Goal: Use online tool/utility: Utilize a website feature to perform a specific function

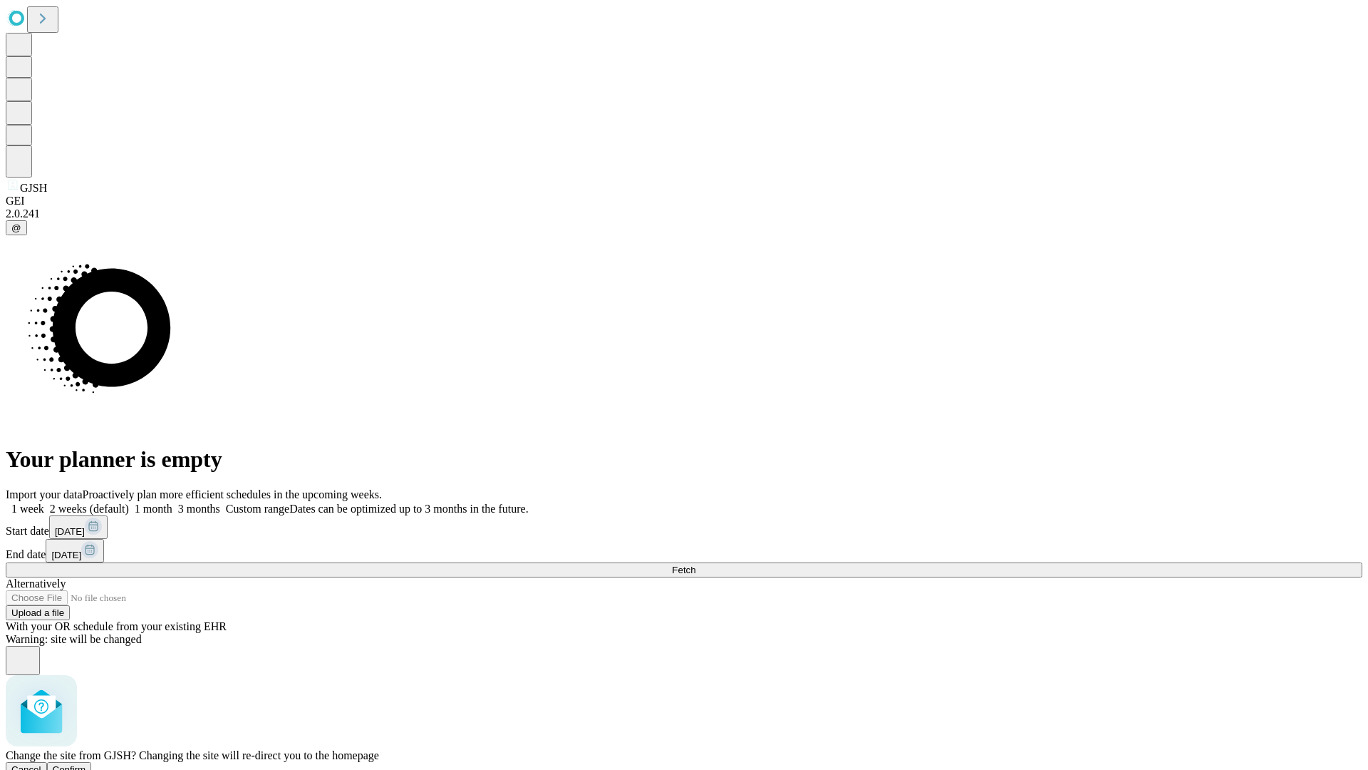
click at [86, 764] on span "Confirm" at bounding box center [69, 769] width 33 height 11
click at [172, 502] on label "1 month" at bounding box center [150, 508] width 43 height 12
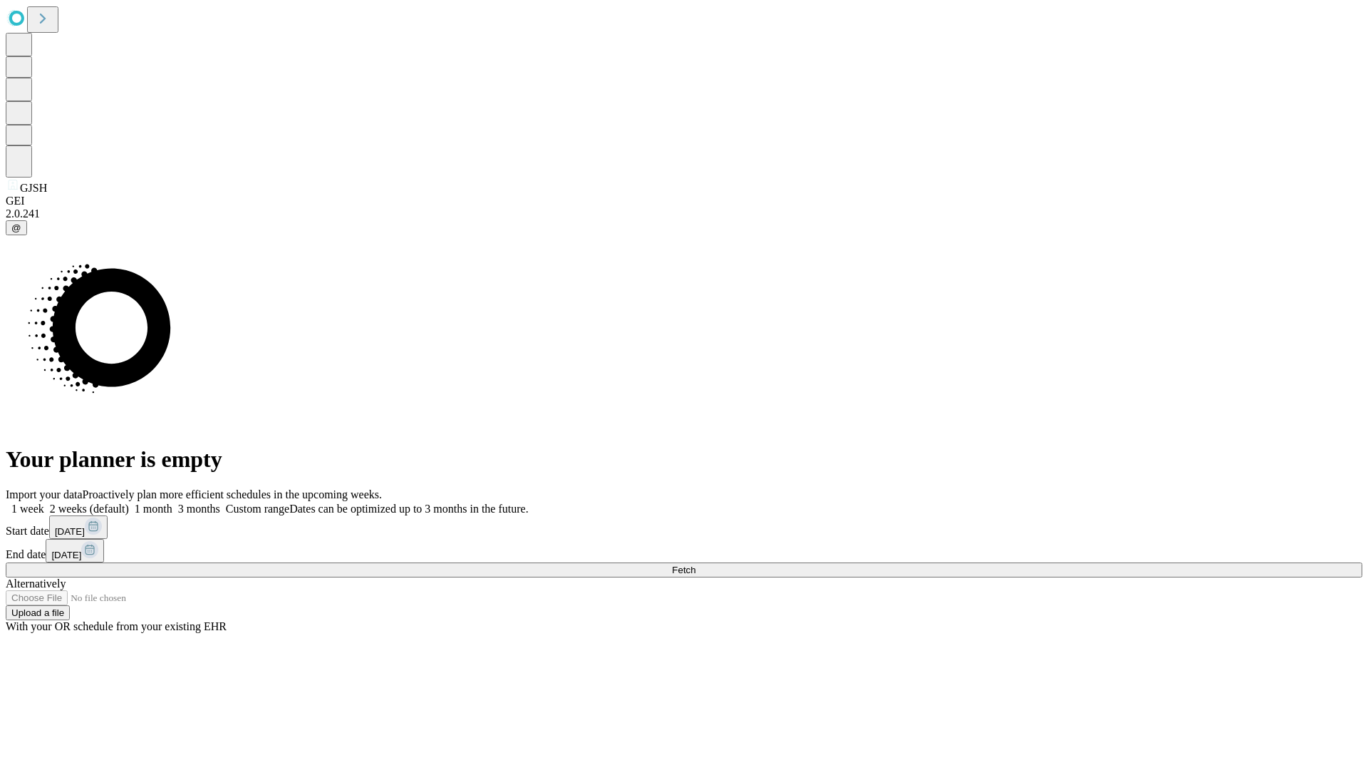
click at [696, 564] on span "Fetch" at bounding box center [684, 569] width 24 height 11
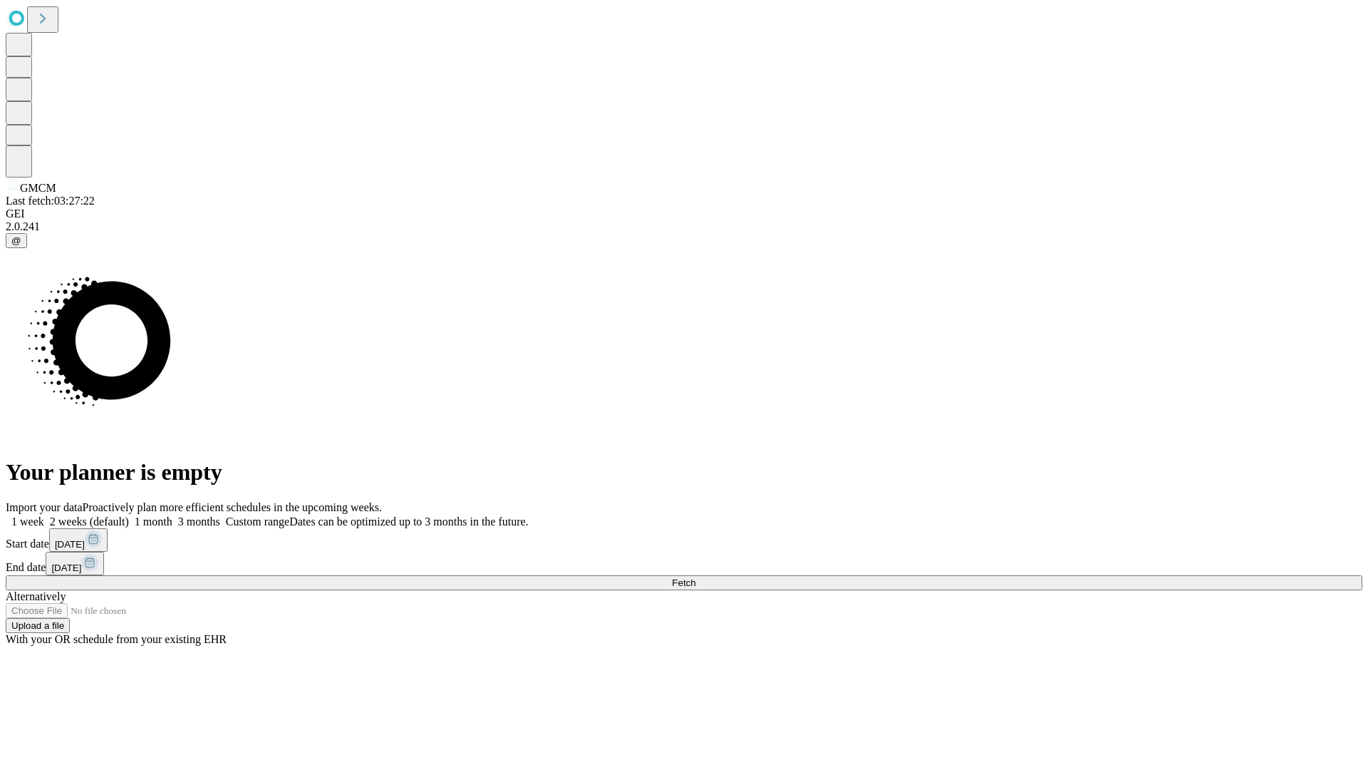
click at [172, 515] on label "1 month" at bounding box center [150, 521] width 43 height 12
click at [696, 577] on span "Fetch" at bounding box center [684, 582] width 24 height 11
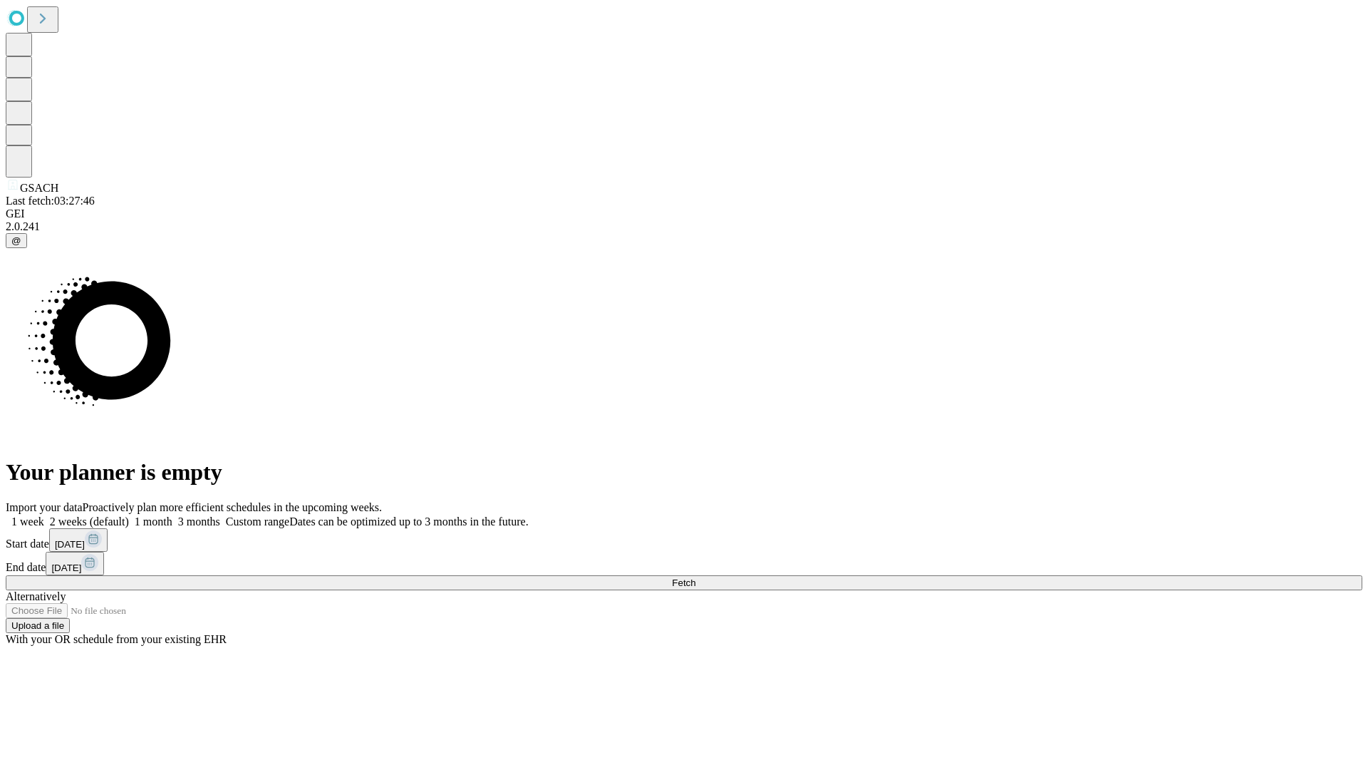
click at [172, 515] on label "1 month" at bounding box center [150, 521] width 43 height 12
click at [696, 577] on span "Fetch" at bounding box center [684, 582] width 24 height 11
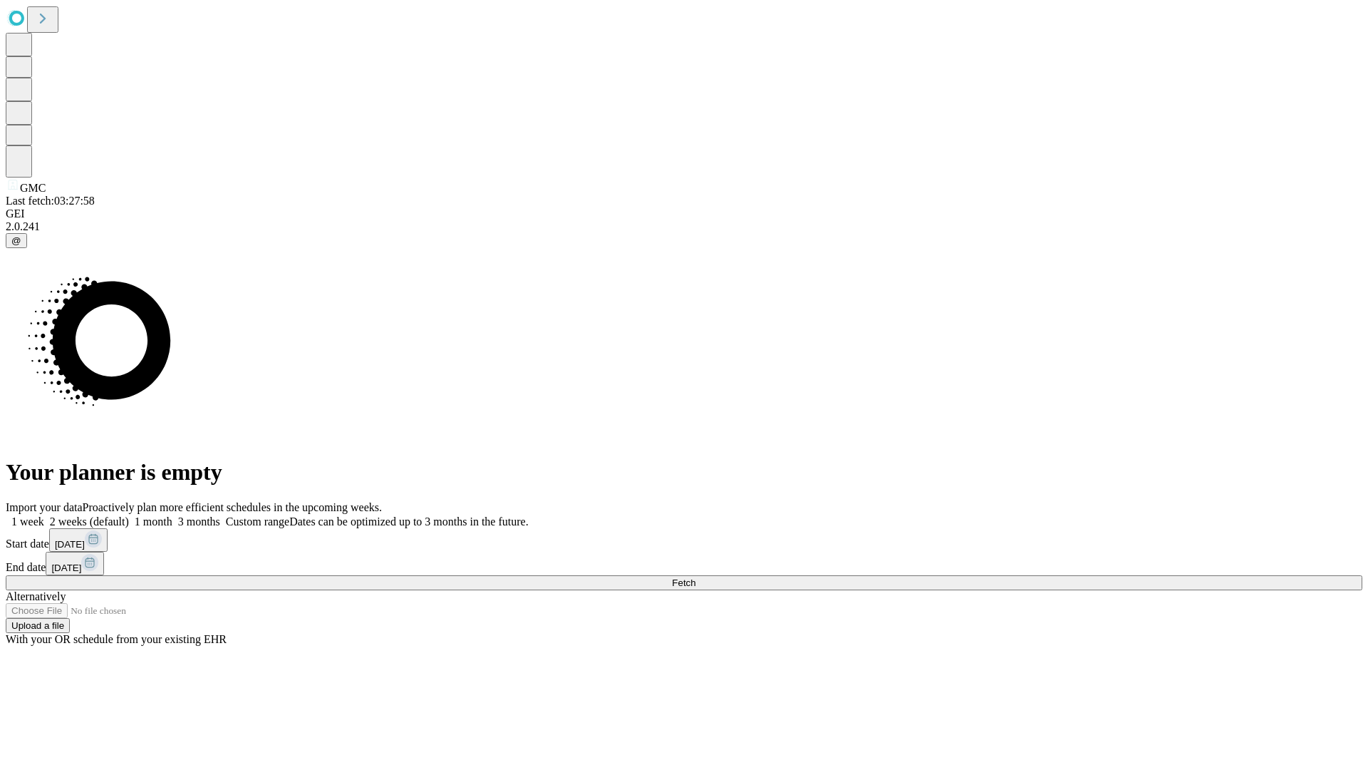
click at [172, 515] on label "1 month" at bounding box center [150, 521] width 43 height 12
click at [696, 577] on span "Fetch" at bounding box center [684, 582] width 24 height 11
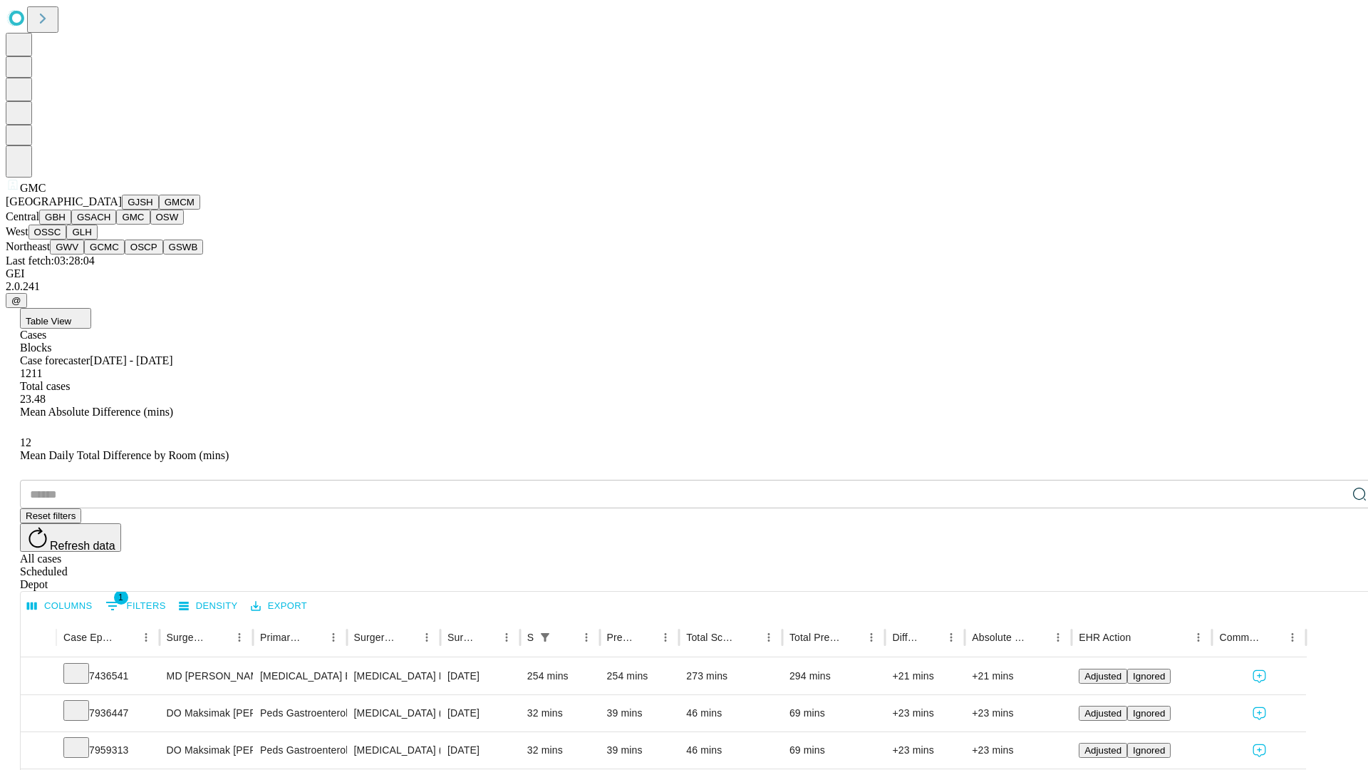
click at [150, 224] on button "OSW" at bounding box center [167, 217] width 34 height 15
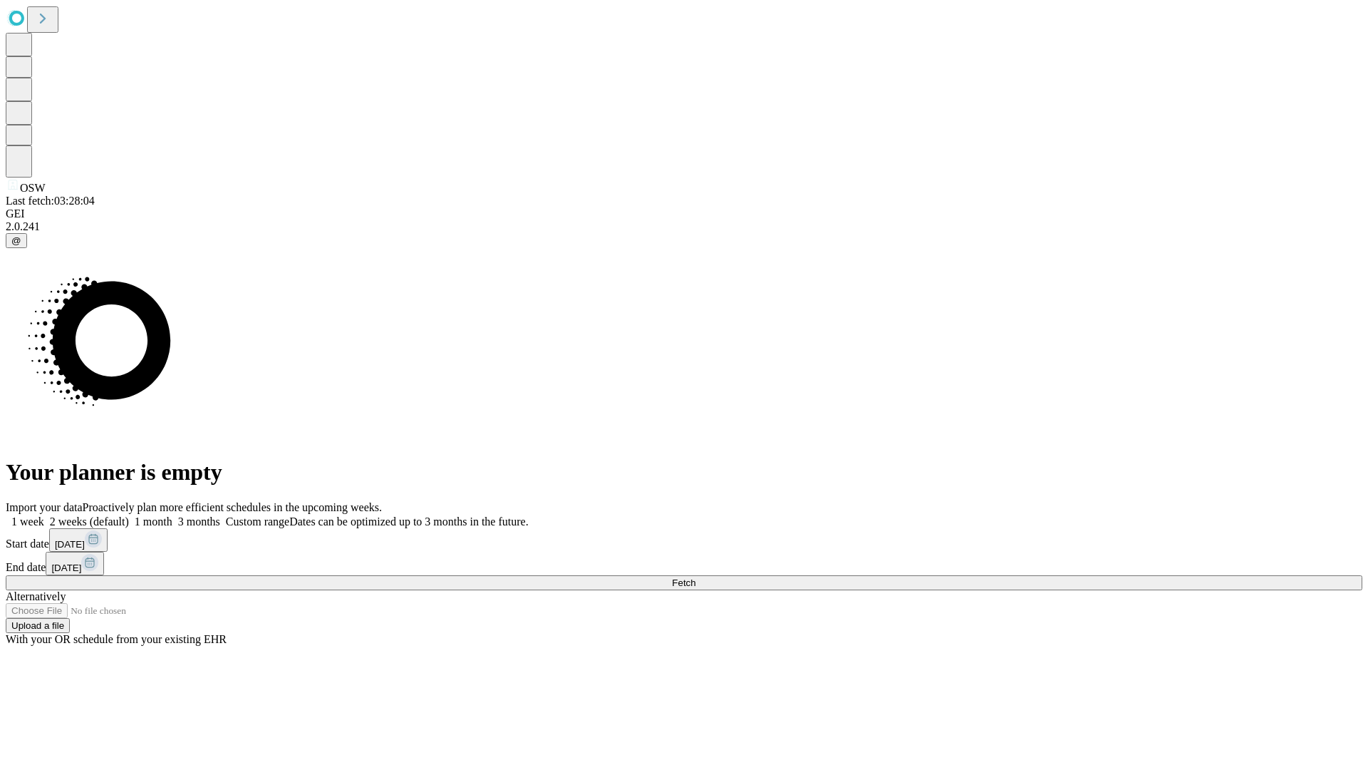
click at [172, 515] on label "1 month" at bounding box center [150, 521] width 43 height 12
click at [696, 577] on span "Fetch" at bounding box center [684, 582] width 24 height 11
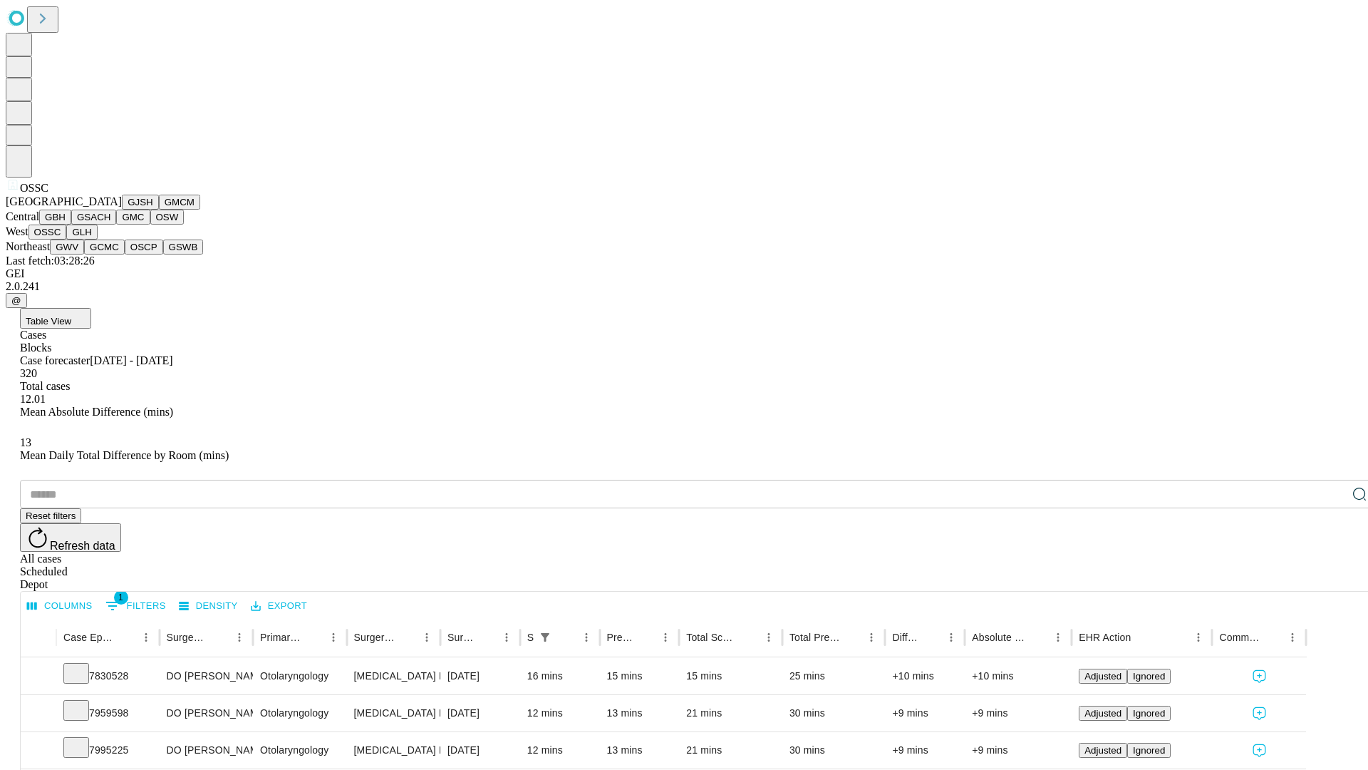
click at [97, 239] on button "GLH" at bounding box center [81, 231] width 31 height 15
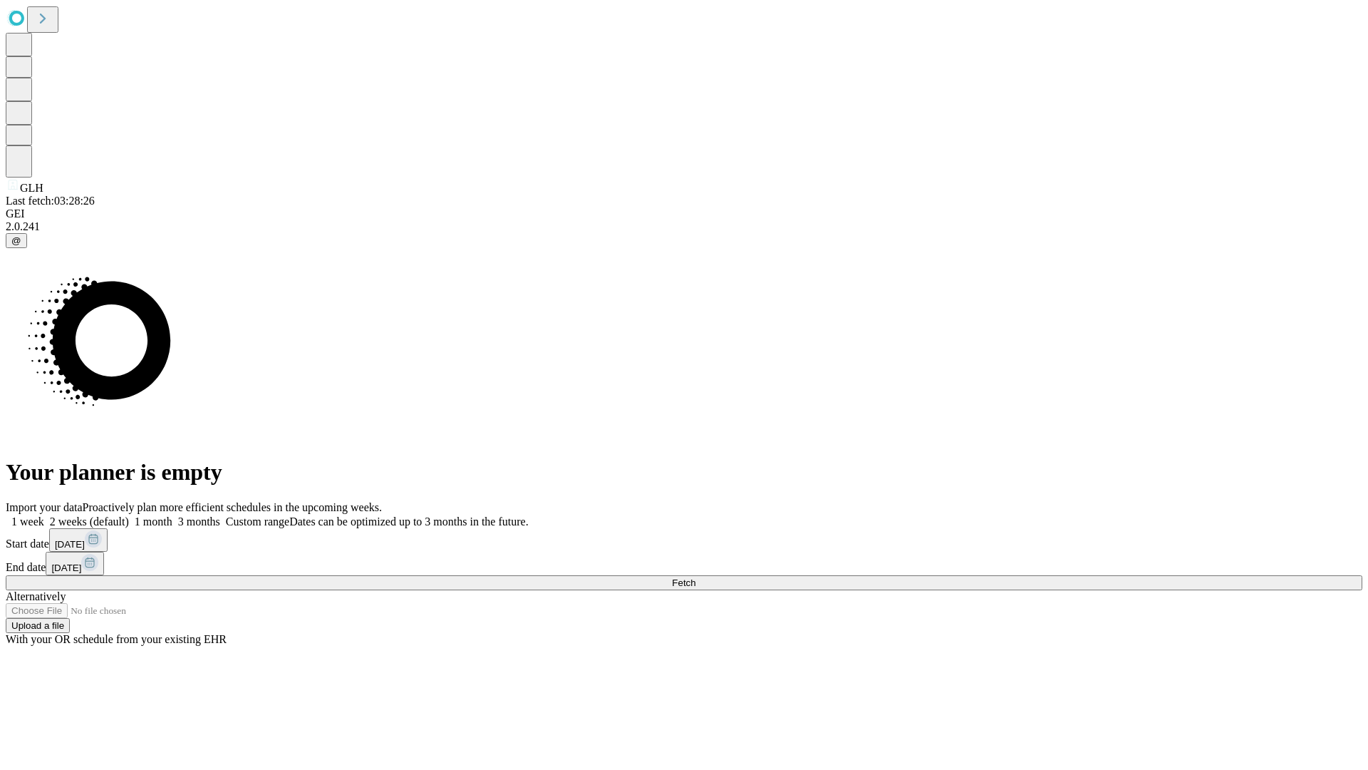
click at [172, 515] on label "1 month" at bounding box center [150, 521] width 43 height 12
click at [696, 577] on span "Fetch" at bounding box center [684, 582] width 24 height 11
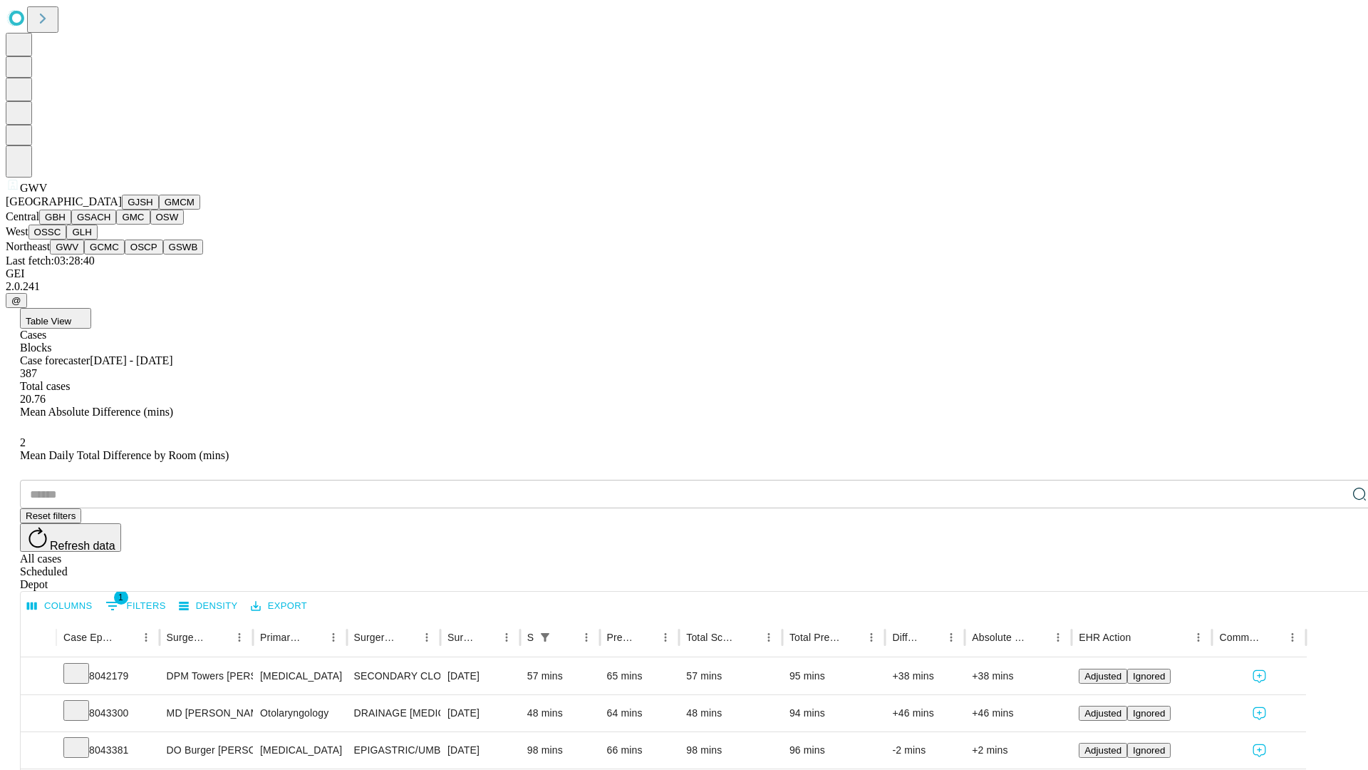
click at [110, 254] on button "GCMC" at bounding box center [104, 246] width 41 height 15
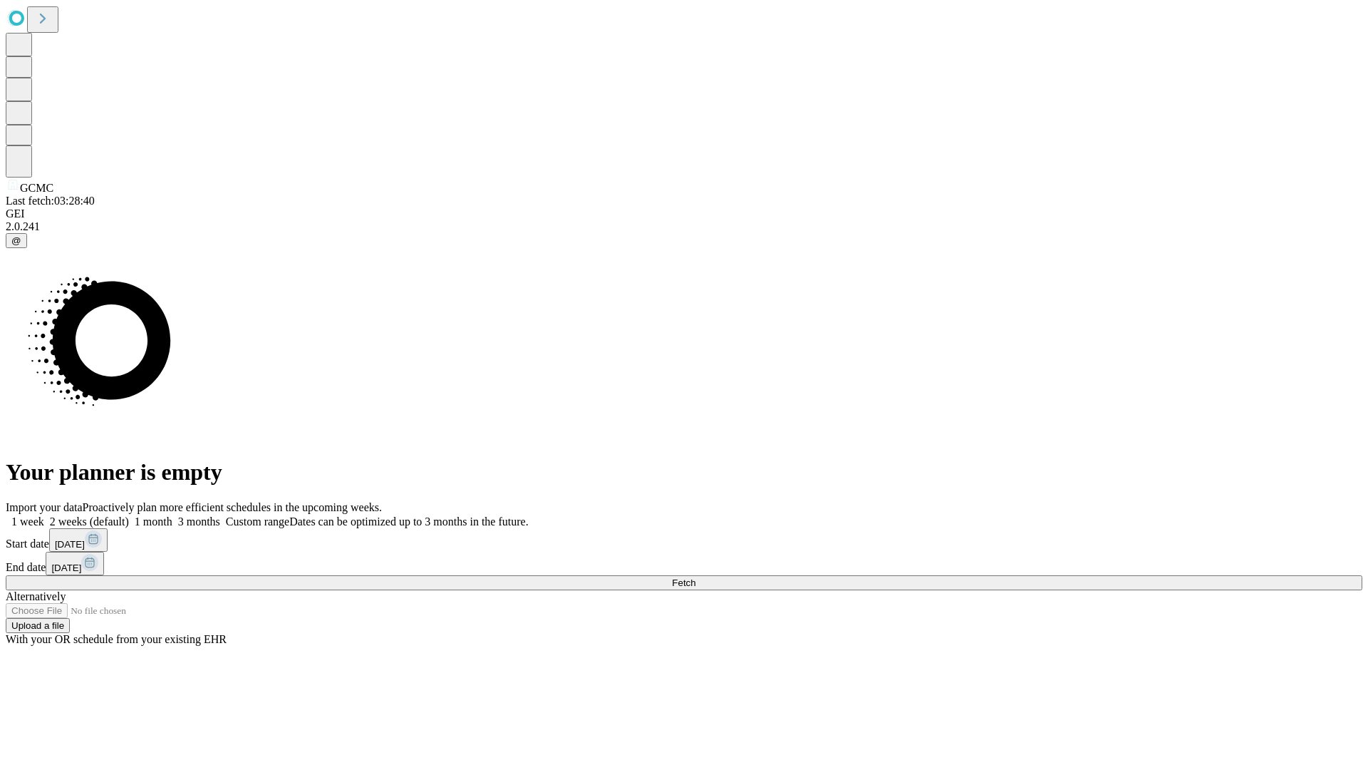
click at [172, 515] on label "1 month" at bounding box center [150, 521] width 43 height 12
click at [696, 577] on span "Fetch" at bounding box center [684, 582] width 24 height 11
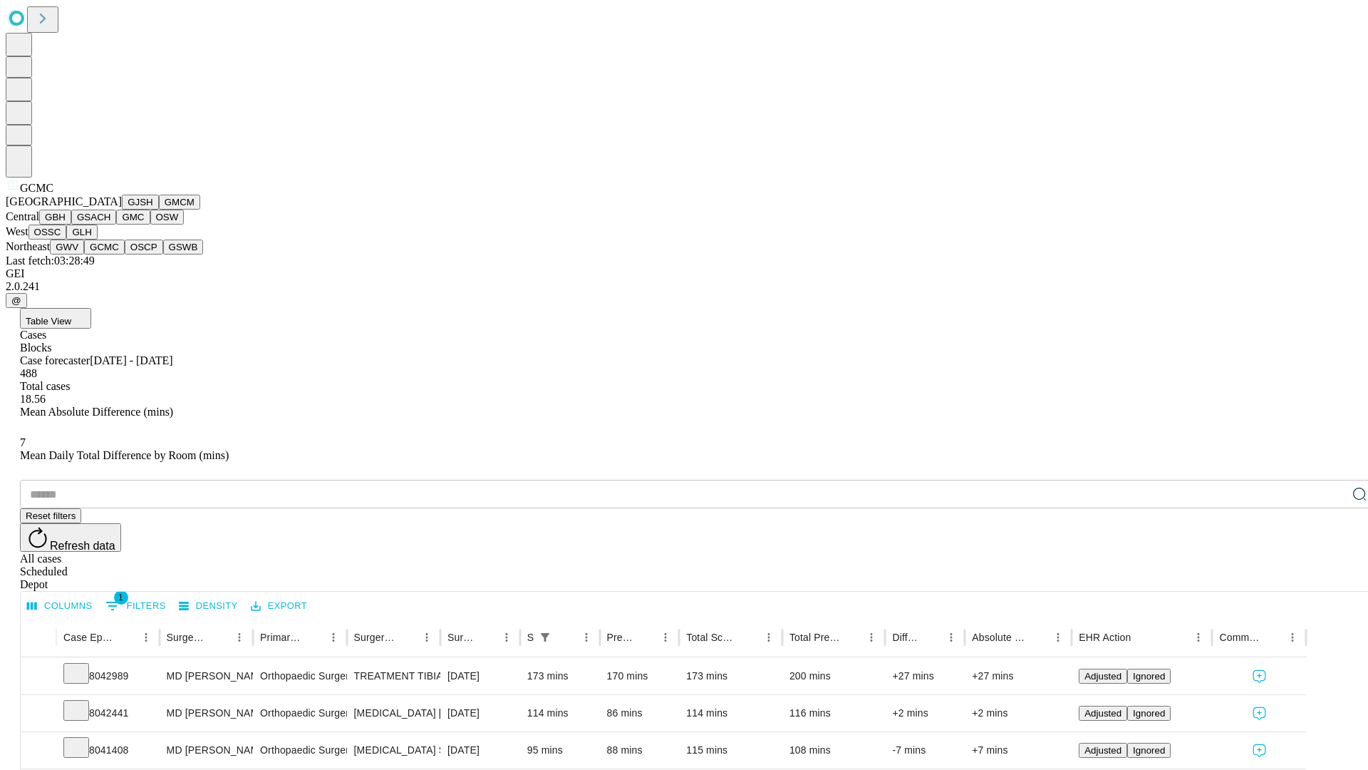
click at [125, 254] on button "OSCP" at bounding box center [144, 246] width 38 height 15
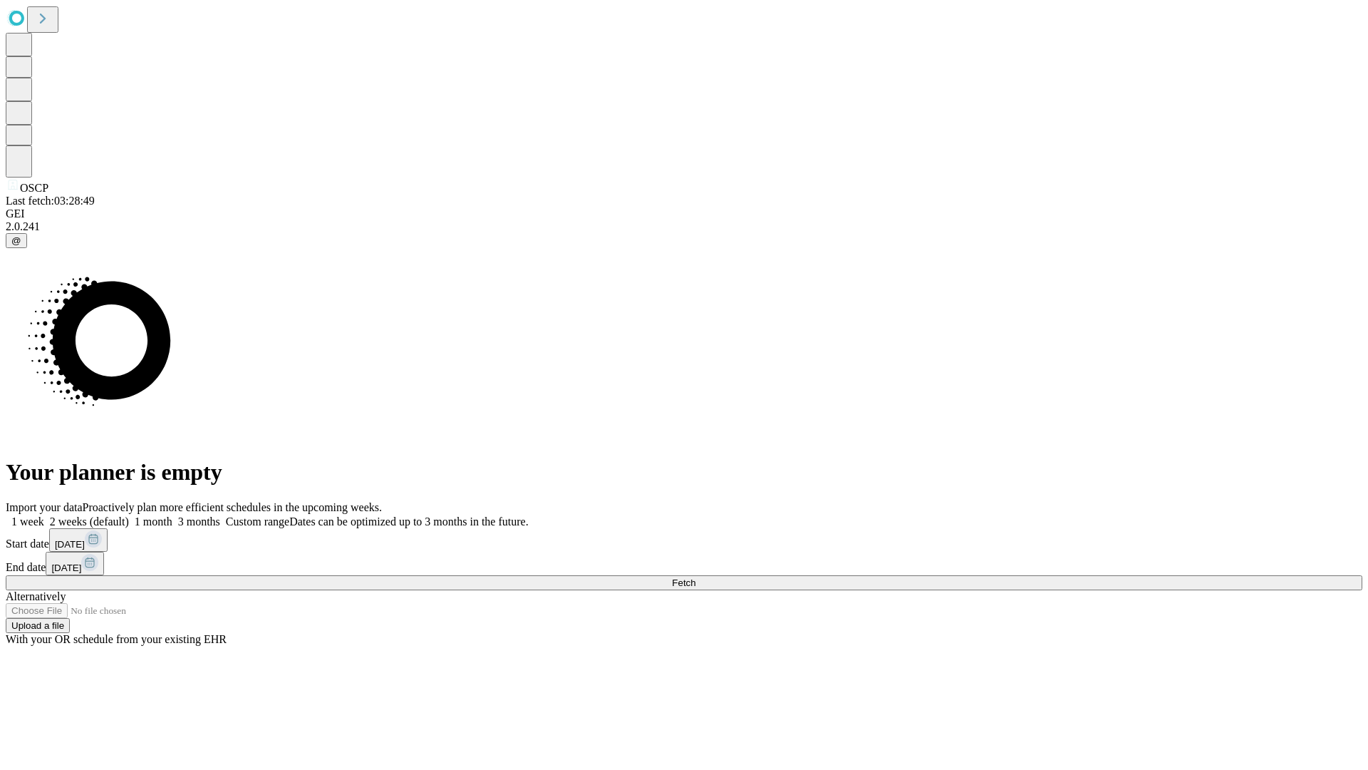
click at [696, 577] on span "Fetch" at bounding box center [684, 582] width 24 height 11
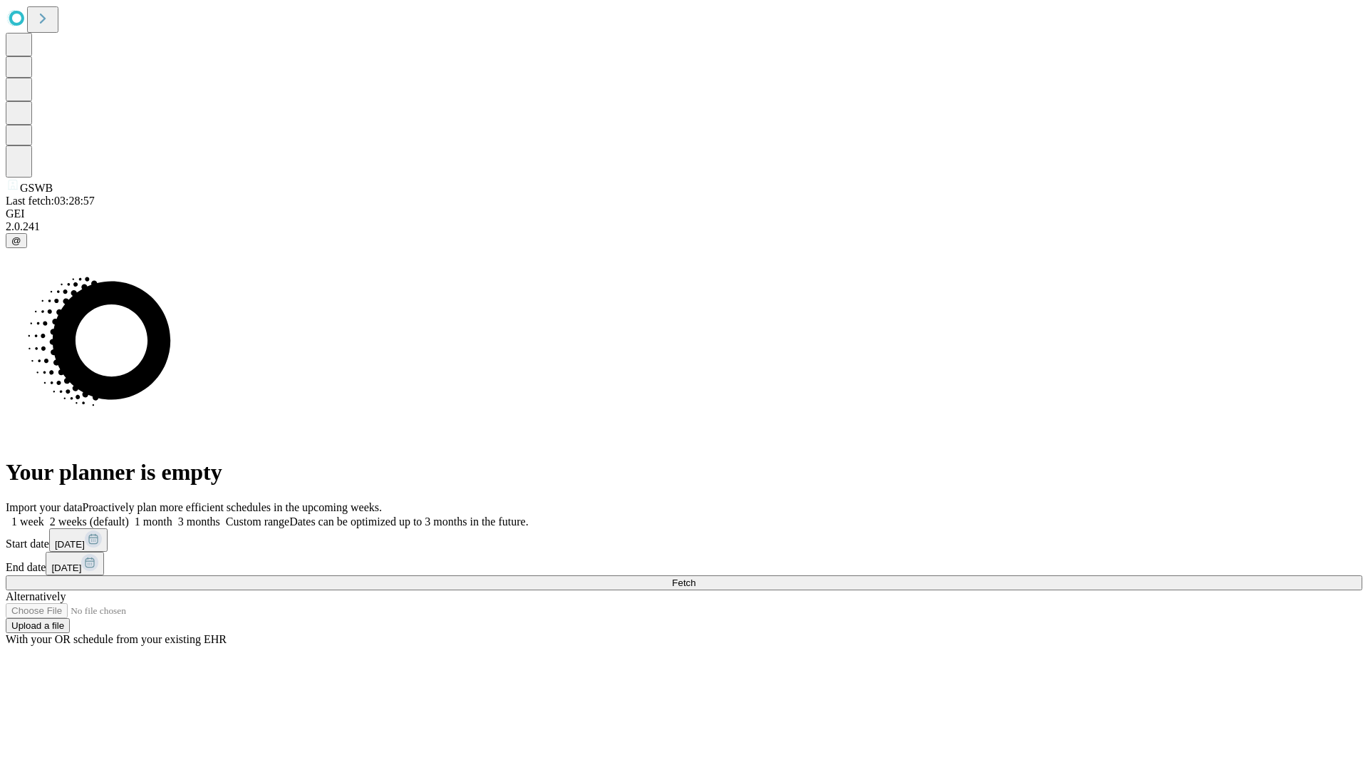
click at [172, 515] on label "1 month" at bounding box center [150, 521] width 43 height 12
click at [696, 577] on span "Fetch" at bounding box center [684, 582] width 24 height 11
